Goal: Information Seeking & Learning: Learn about a topic

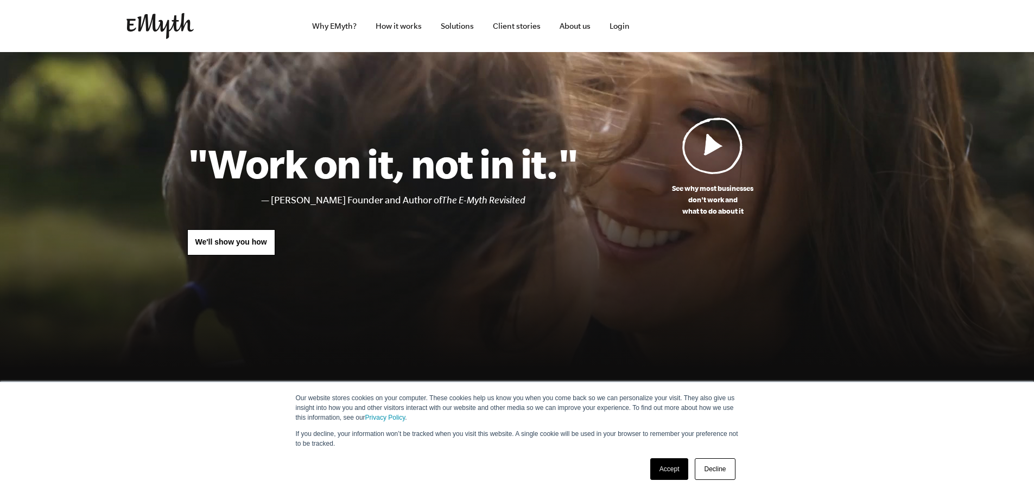
click at [714, 470] on link "Decline" at bounding box center [715, 470] width 40 height 22
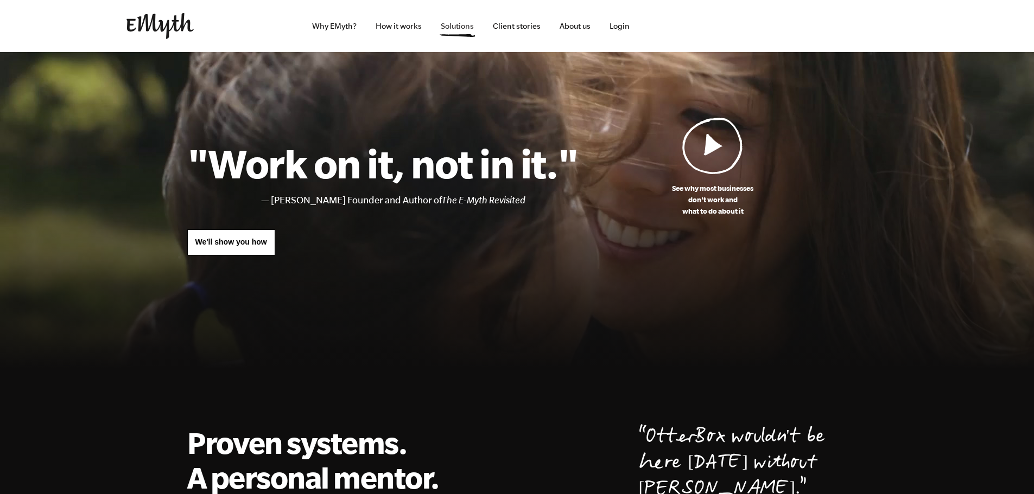
click at [457, 29] on link "Solutions" at bounding box center [457, 26] width 50 height 52
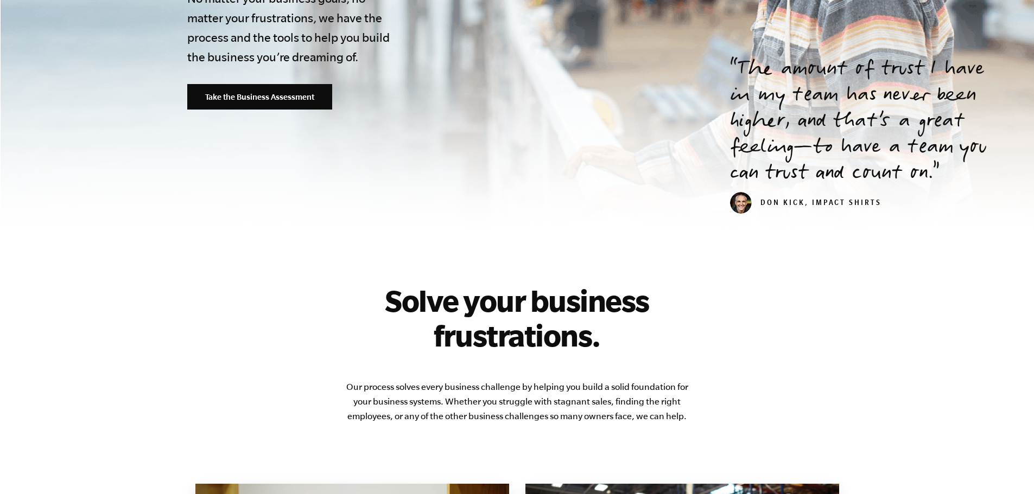
scroll to position [324, 0]
